Goal: Subscribe to service/newsletter

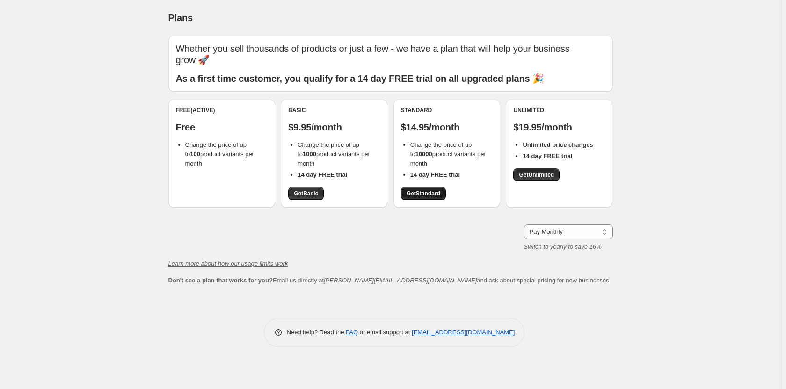
click at [421, 194] on span "Get Standard" at bounding box center [424, 193] width 34 height 7
